Goal: Find specific page/section: Find specific page/section

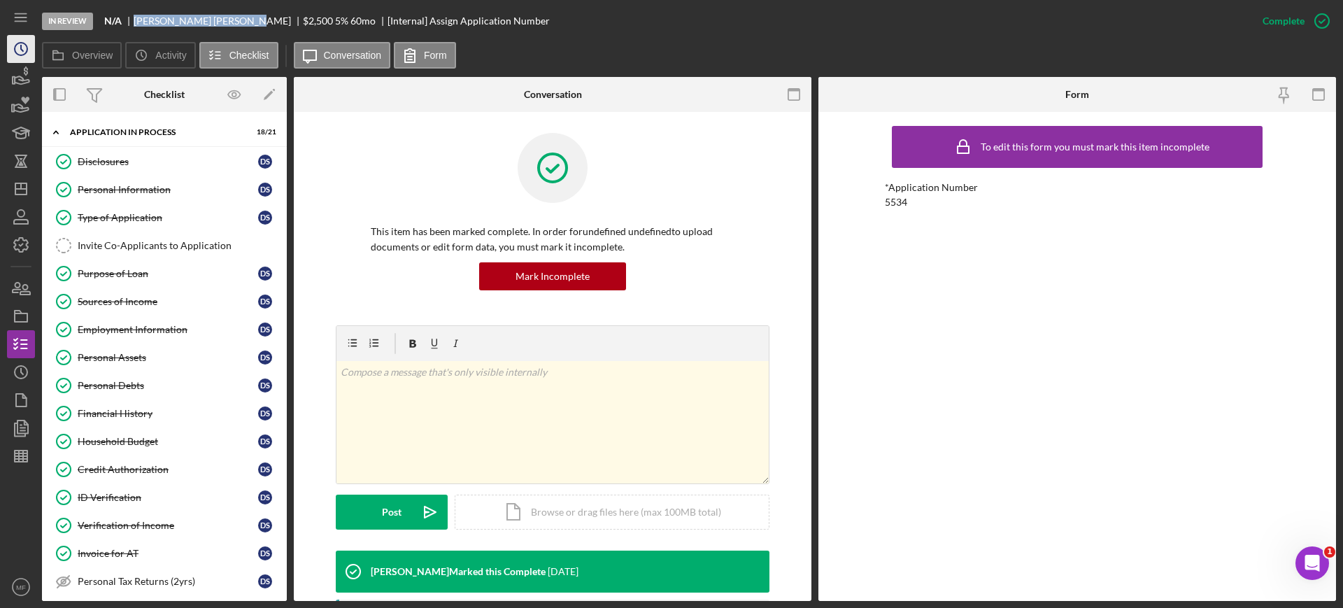
scroll to position [350, 0]
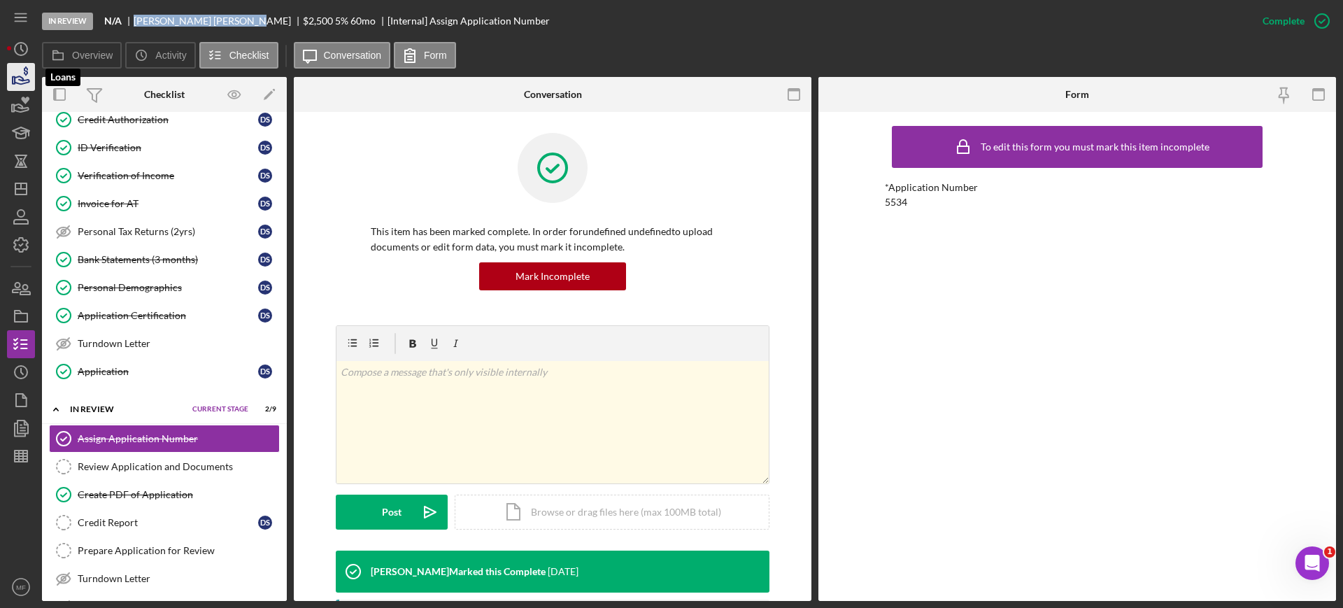
click at [24, 76] on icon "button" at bounding box center [20, 76] width 35 height 35
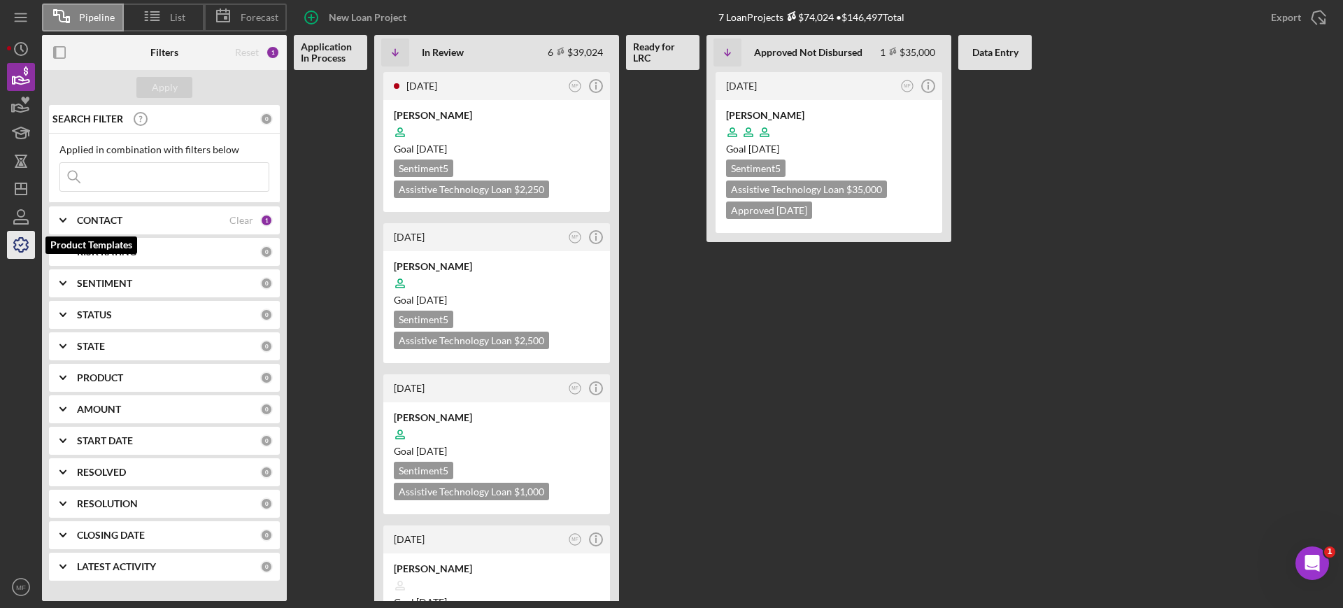
click at [21, 239] on icon "button" at bounding box center [20, 244] width 35 height 35
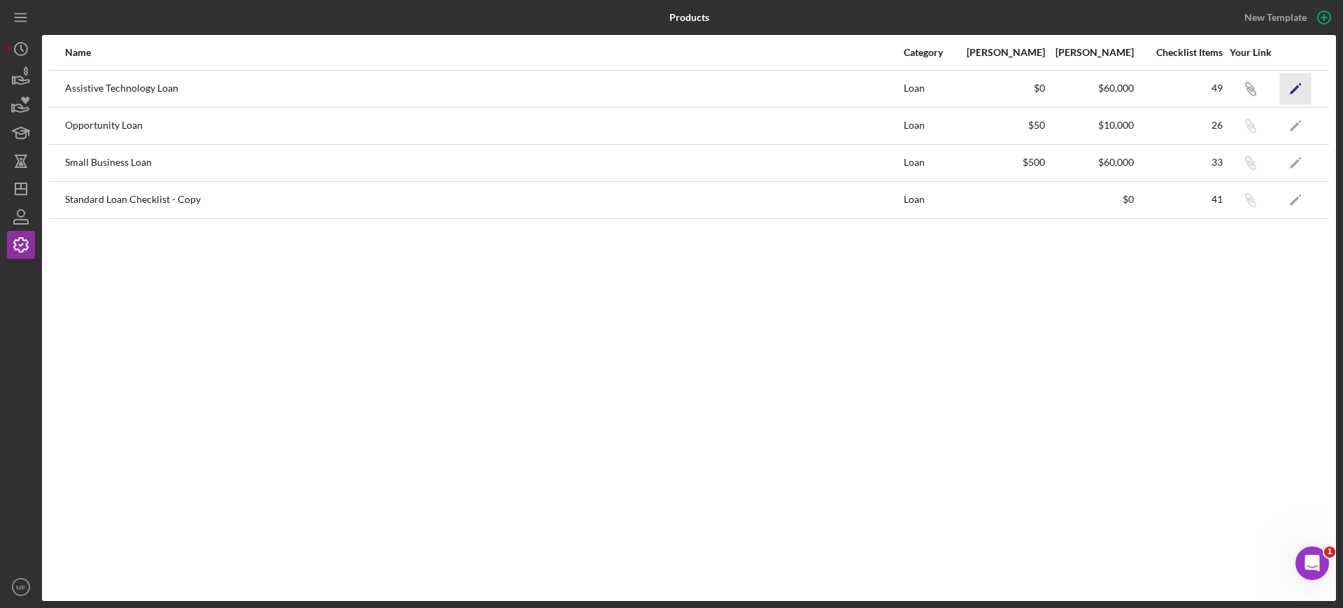
click at [1300, 90] on icon "Icon/Edit" at bounding box center [1295, 88] width 31 height 31
click at [14, 187] on icon "Icon/Dashboard" at bounding box center [20, 188] width 35 height 35
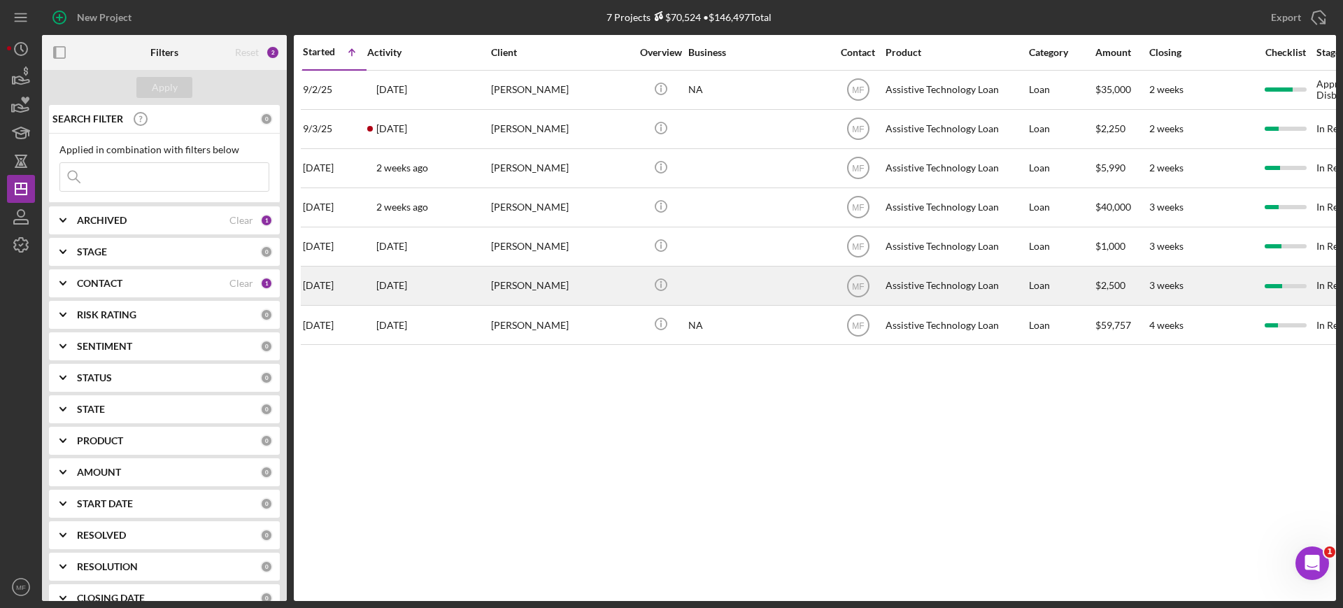
click at [572, 289] on div "[PERSON_NAME]" at bounding box center [561, 285] width 140 height 37
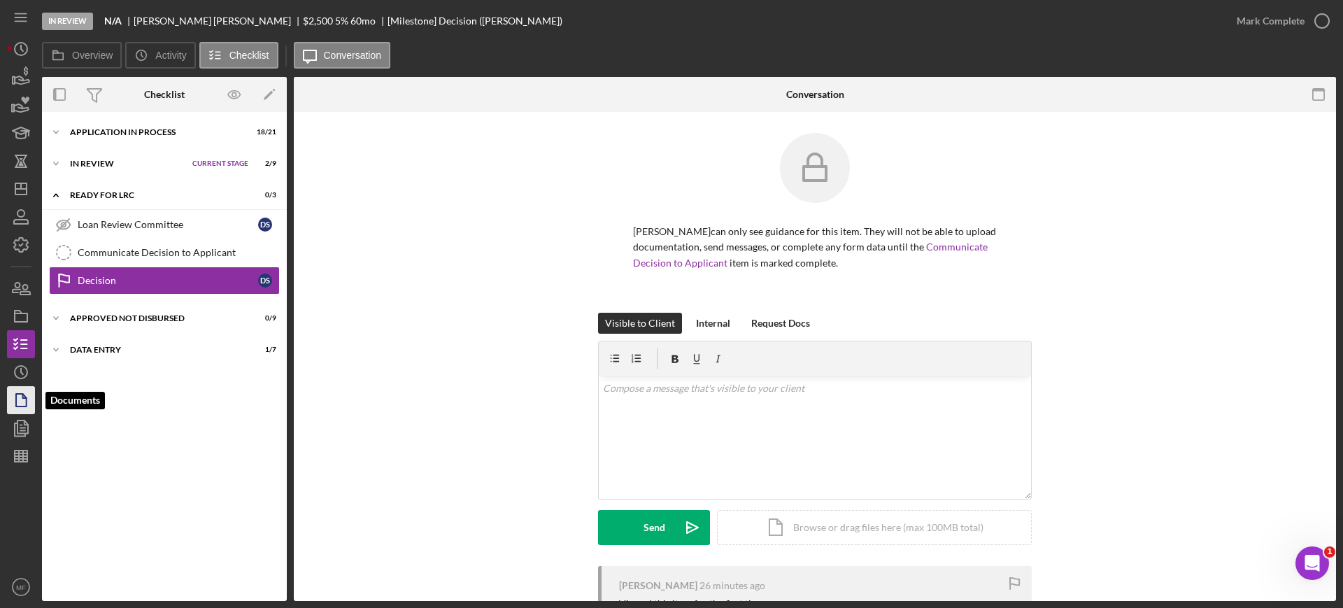
click at [22, 406] on polygon "button" at bounding box center [21, 400] width 10 height 13
